Goal: Information Seeking & Learning: Check status

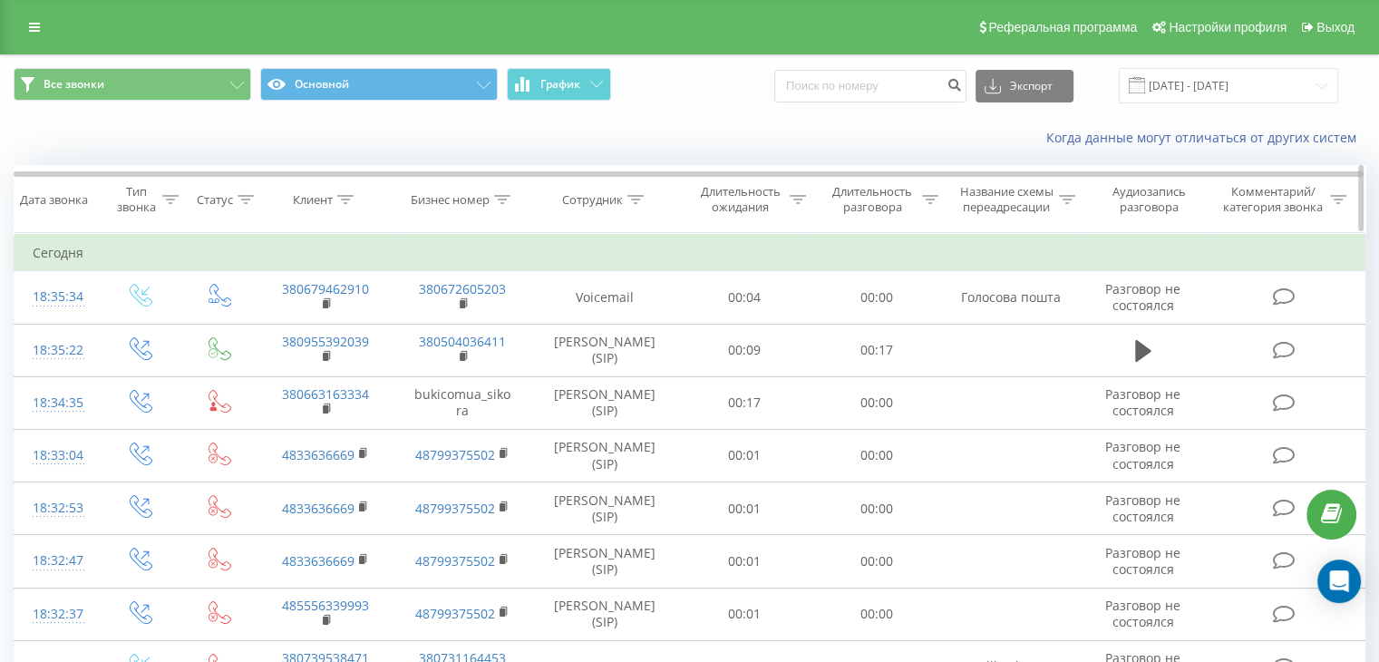
click at [486, 193] on div "Бизнес номер" at bounding box center [450, 199] width 79 height 15
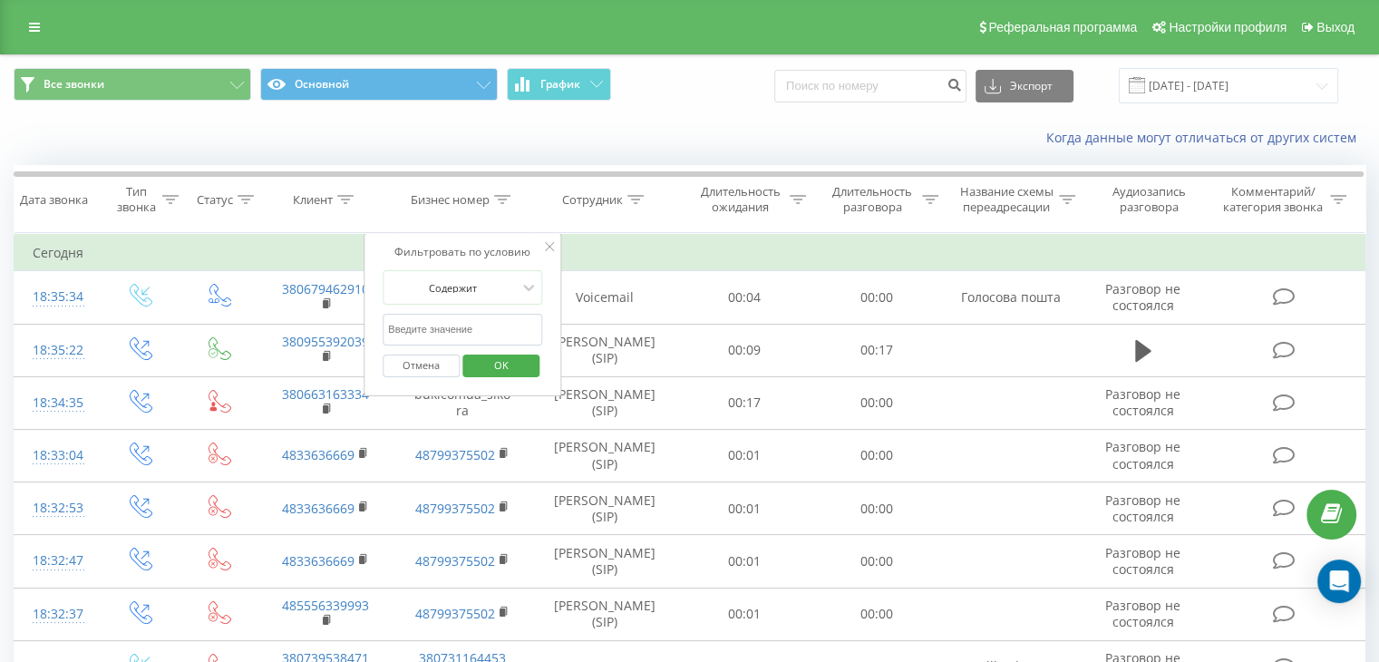
paste input "0955643667"
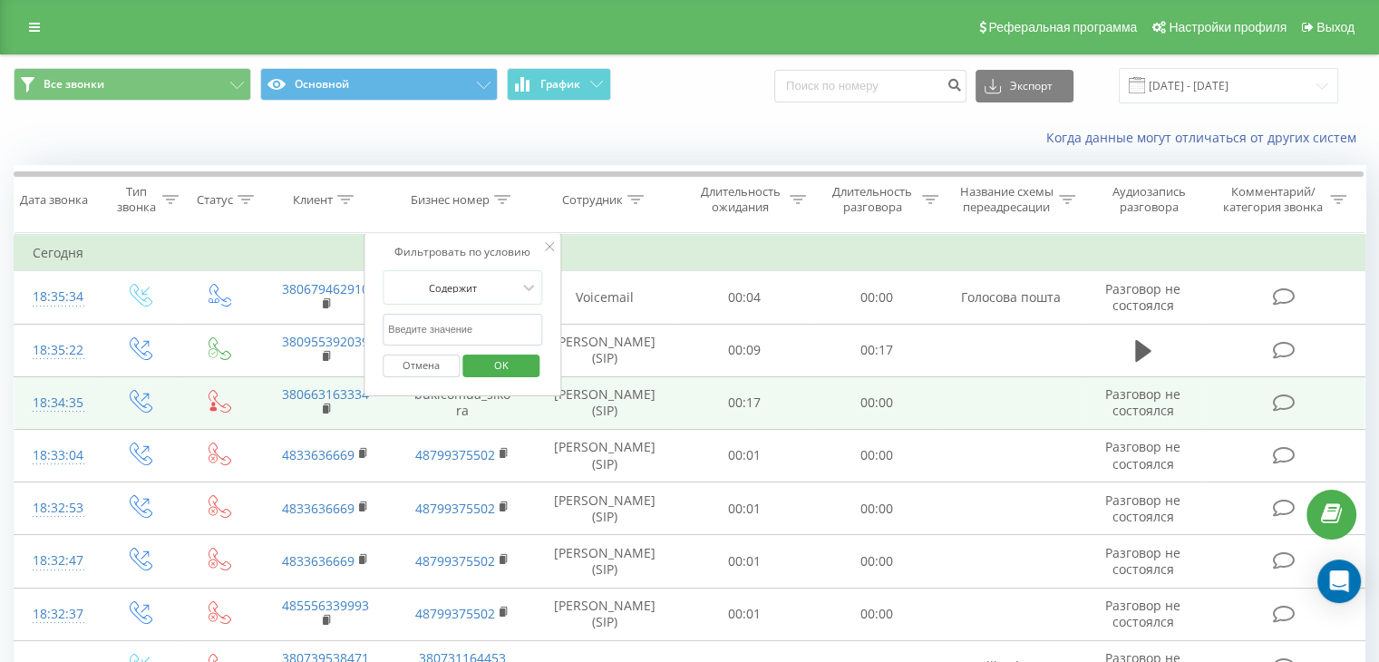
type input "0955643667"
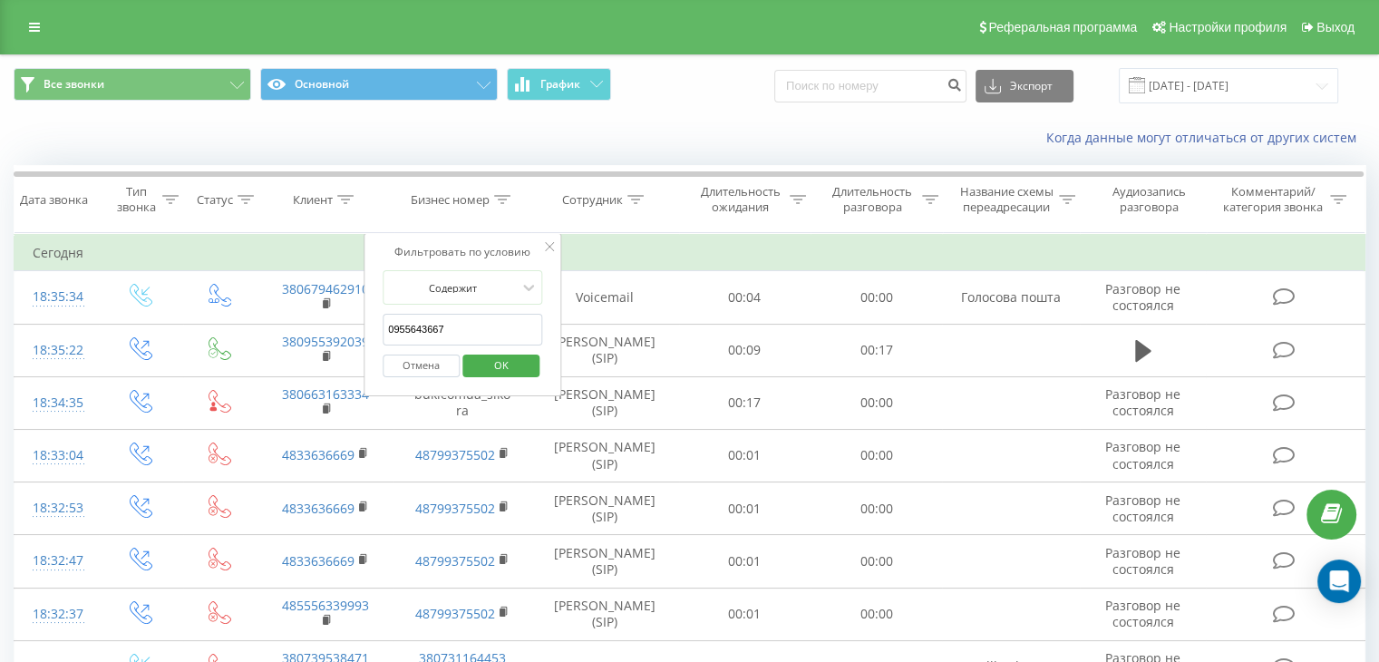
click button "OK" at bounding box center [500, 365] width 77 height 23
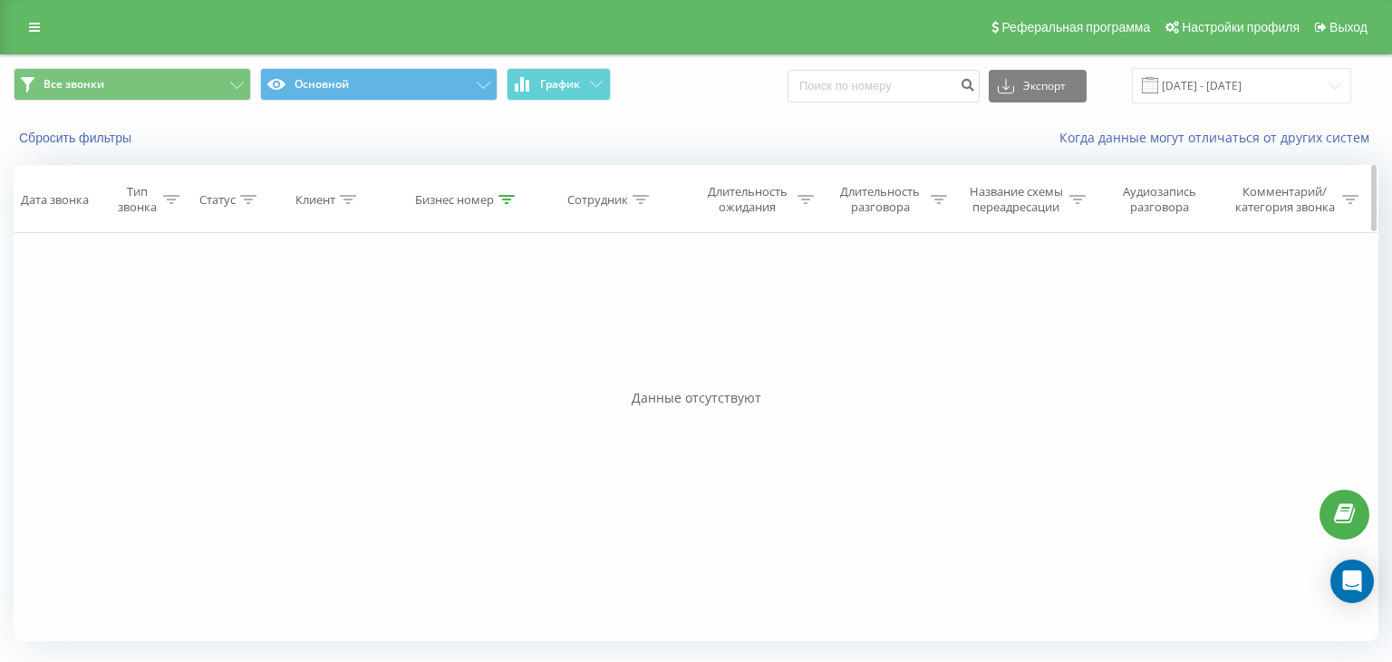
click at [479, 198] on div "Бизнес номер" at bounding box center [454, 199] width 79 height 15
drag, startPoint x: 450, startPoint y: 322, endPoint x: 316, endPoint y: 320, distance: 133.2
click at [315, 320] on div "Фильтровать по условию Равно Введите значение Отмена OK Фильтровать по условию …" at bounding box center [696, 437] width 1365 height 408
paste input "0955643667"
type input "0955643667"
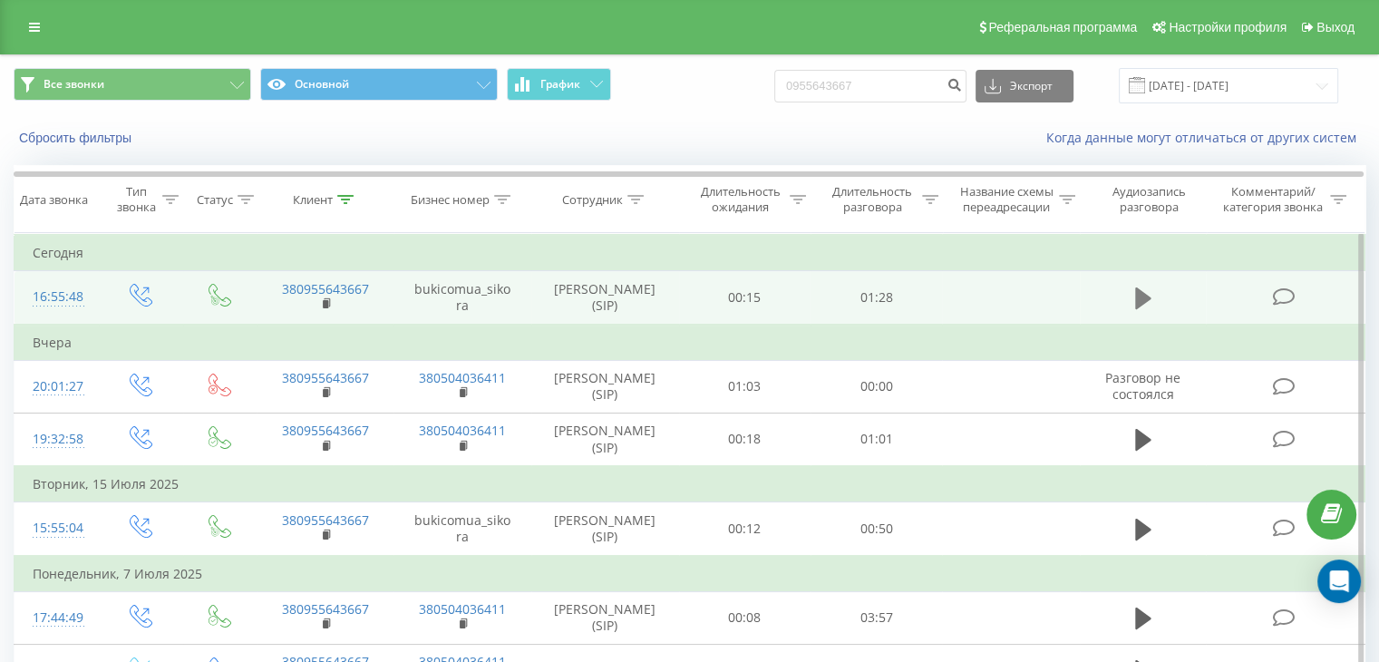
click at [1138, 287] on icon at bounding box center [1143, 298] width 16 height 25
